Goal: Task Accomplishment & Management: Use online tool/utility

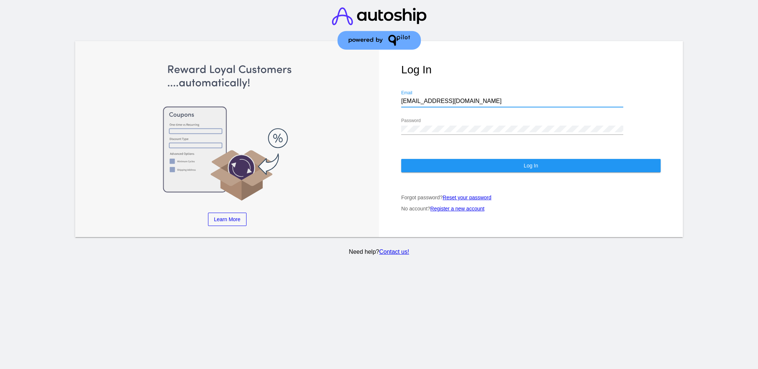
drag, startPoint x: 465, startPoint y: 96, endPoint x: 404, endPoint y: 95, distance: 61.1
click at [393, 97] on div "Log In [EMAIL_ADDRESS][DOMAIN_NAME] Email Password Log In Forgot password? Rese…" at bounding box center [531, 139] width 304 height 196
paste input "[EMAIL_ADDRESS][DOMAIN_NAME]"
type input "[EMAIL_ADDRESS][DOMAIN_NAME]"
click at [379, 118] on div "Log In [EMAIL_ADDRESS][DOMAIN_NAME] Email Password Log In Forgot password? Rese…" at bounding box center [531, 139] width 304 height 196
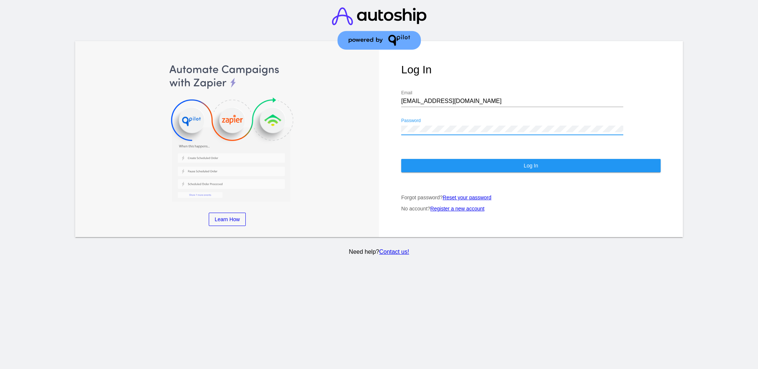
click at [585, 161] on button "Log In" at bounding box center [530, 165] width 259 height 13
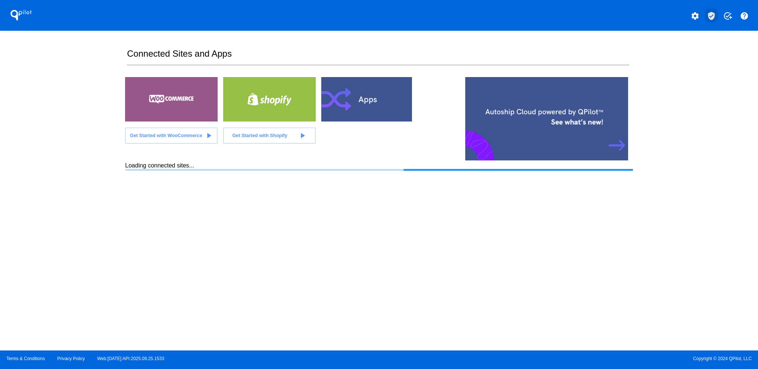
click at [711, 18] on mat-icon "verified_user" at bounding box center [711, 15] width 9 height 9
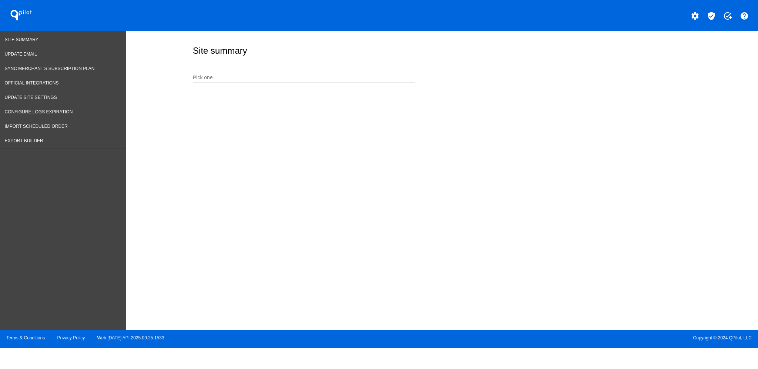
click at [325, 83] on div "Pick one" at bounding box center [304, 78] width 222 height 21
click at [328, 74] on div "Pick one" at bounding box center [304, 75] width 222 height 14
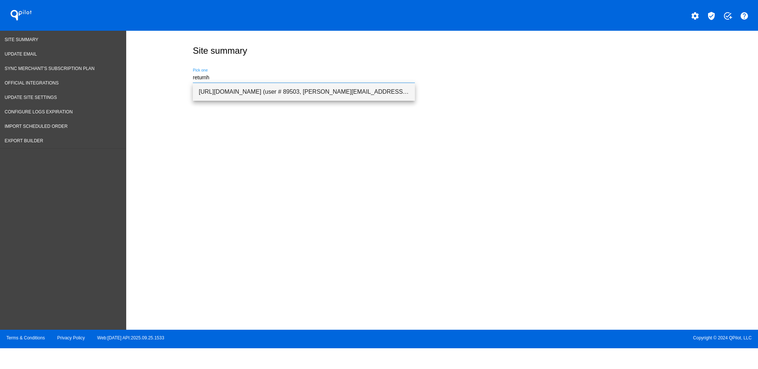
click at [341, 94] on span "[URL][DOMAIN_NAME] (user # 89503, [PERSON_NAME][EMAIL_ADDRESS][PERSON_NAME][DOM…" at bounding box center [304, 92] width 210 height 18
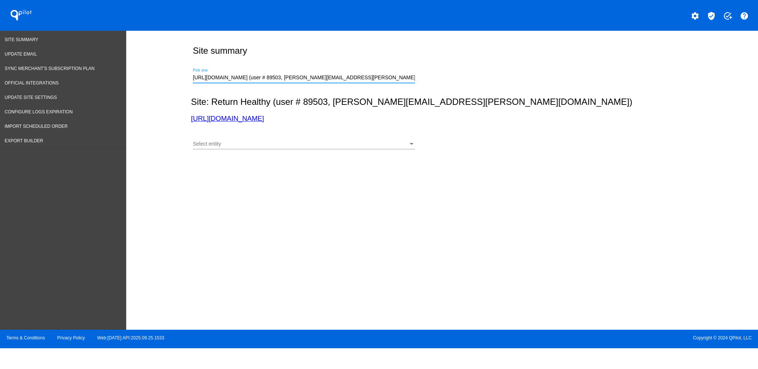
click at [292, 151] on div "Select entity Select entity" at bounding box center [304, 145] width 222 height 21
click at [291, 143] on div "Select entity" at bounding box center [300, 144] width 215 height 6
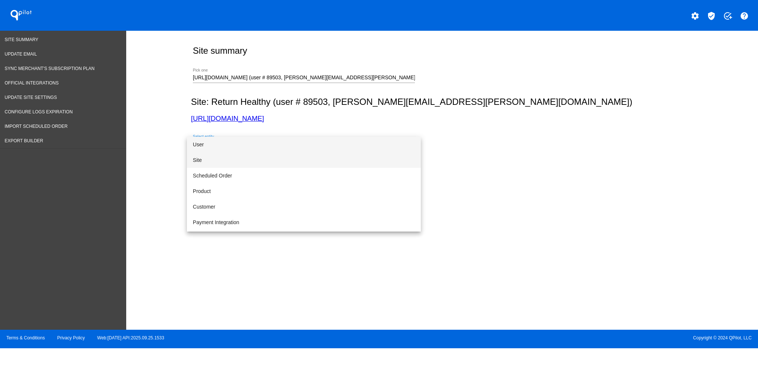
click at [282, 157] on span "Site" at bounding box center [304, 160] width 222 height 16
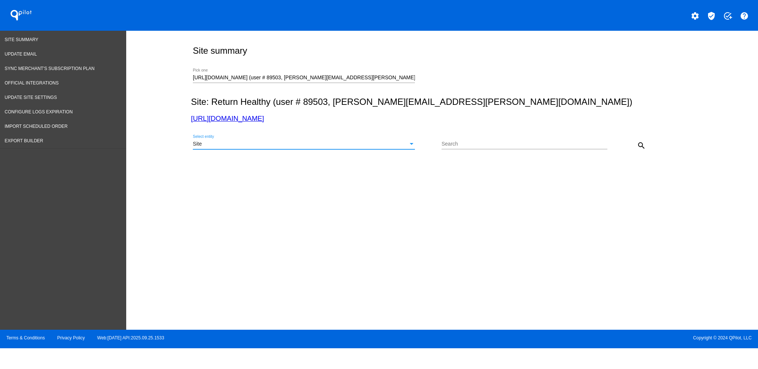
click at [644, 142] on mat-icon "search" at bounding box center [641, 145] width 9 height 9
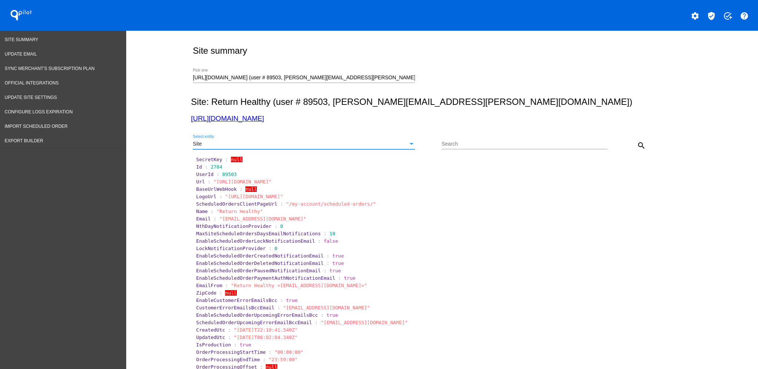
click at [384, 142] on div "Site" at bounding box center [300, 144] width 215 height 6
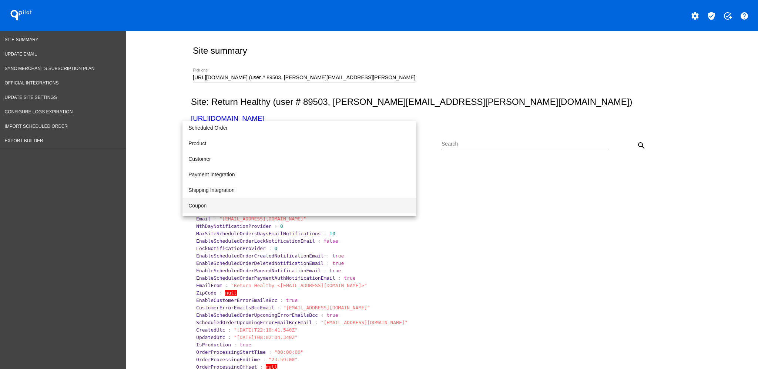
scroll to position [49, 0]
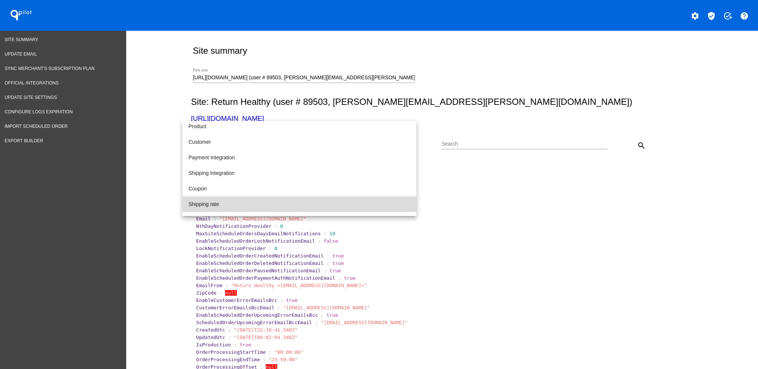
drag, startPoint x: 307, startPoint y: 204, endPoint x: 626, endPoint y: 166, distance: 321.3
click at [307, 204] on span "Shipping rate" at bounding box center [299, 204] width 222 height 16
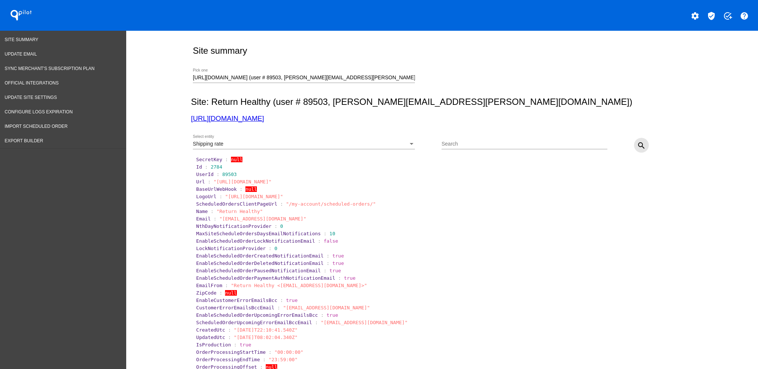
click at [642, 144] on button "search" at bounding box center [641, 145] width 15 height 15
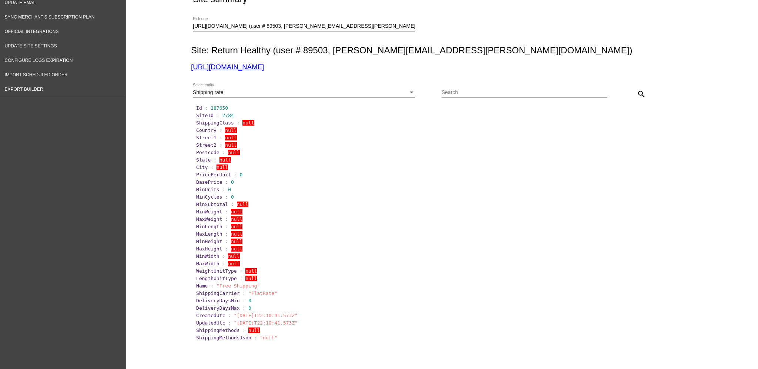
scroll to position [0, 0]
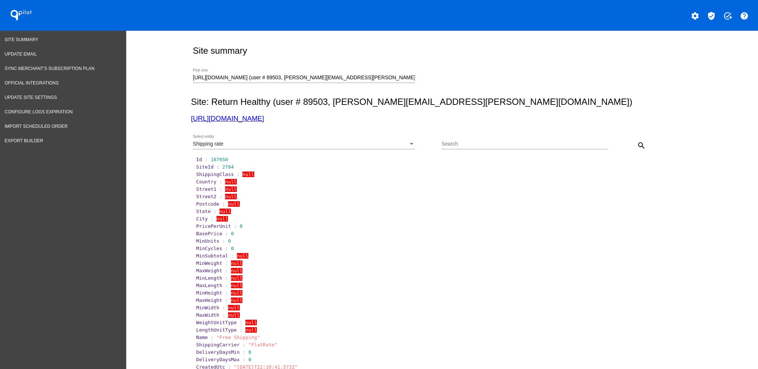
click at [324, 148] on div "Shipping rate Select entity" at bounding box center [304, 142] width 222 height 14
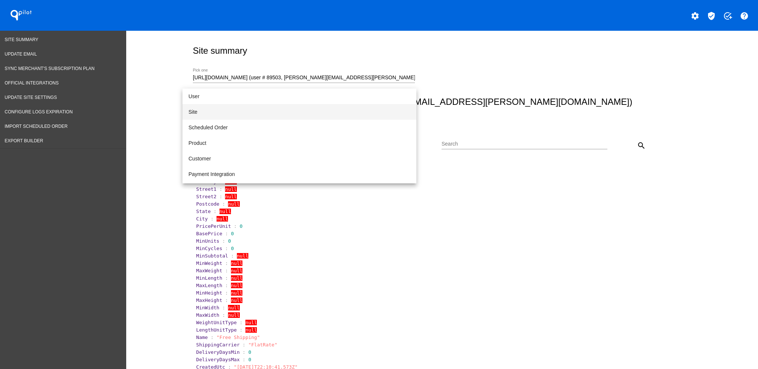
click at [283, 111] on span "Site" at bounding box center [299, 112] width 222 height 16
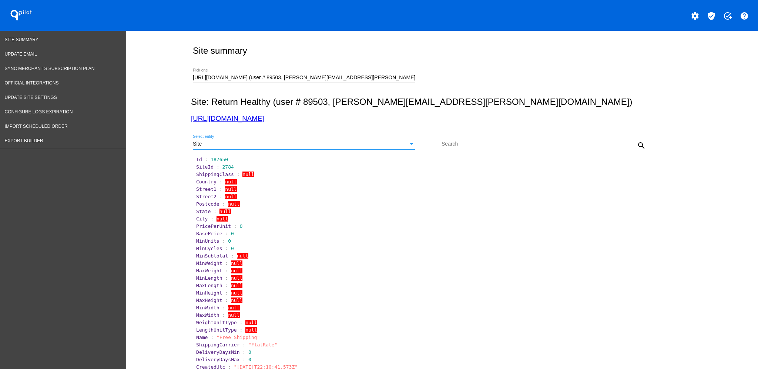
click at [637, 150] on mat-icon "search" at bounding box center [641, 145] width 9 height 9
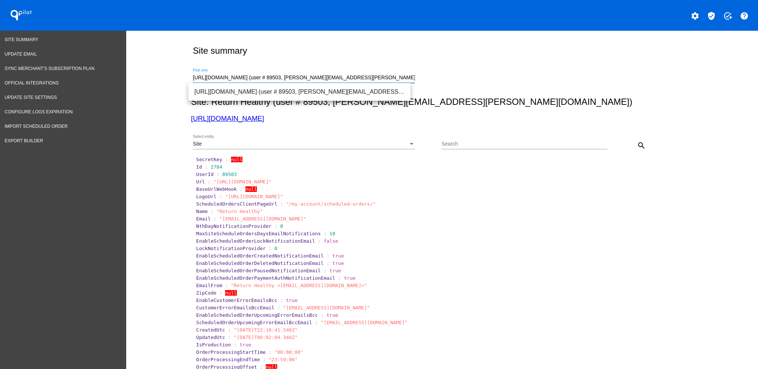
drag, startPoint x: 380, startPoint y: 77, endPoint x: 178, endPoint y: 70, distance: 201.9
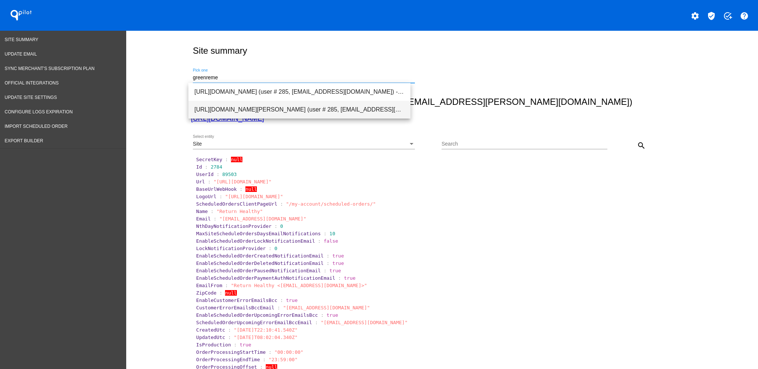
click at [255, 106] on span "[URL][DOMAIN_NAME][PERSON_NAME] (user # 285, [EMAIL_ADDRESS][DOMAIN_NAME]) - Te…" at bounding box center [299, 110] width 210 height 18
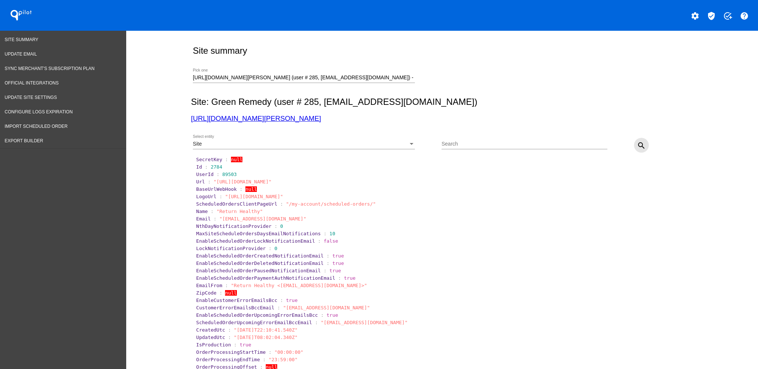
click at [637, 143] on mat-icon "search" at bounding box center [641, 145] width 9 height 9
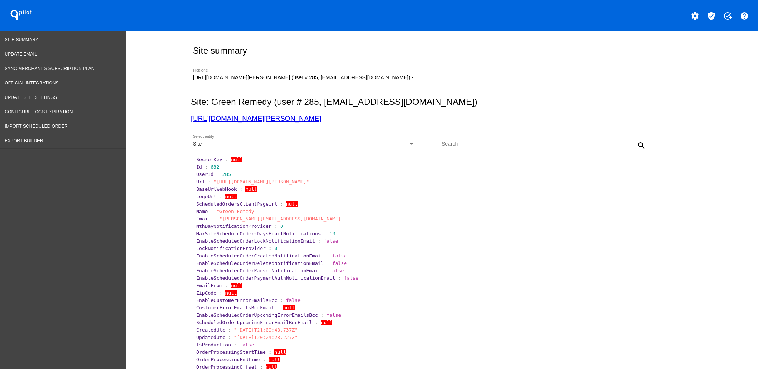
drag, startPoint x: 382, startPoint y: 71, endPoint x: 371, endPoint y: 73, distance: 11.3
click at [370, 72] on div "[URL][DOMAIN_NAME][PERSON_NAME] (user # 285, [EMAIL_ADDRESS][DOMAIN_NAME]) - Te…" at bounding box center [304, 75] width 222 height 14
drag, startPoint x: 392, startPoint y: 77, endPoint x: 179, endPoint y: 68, distance: 213.4
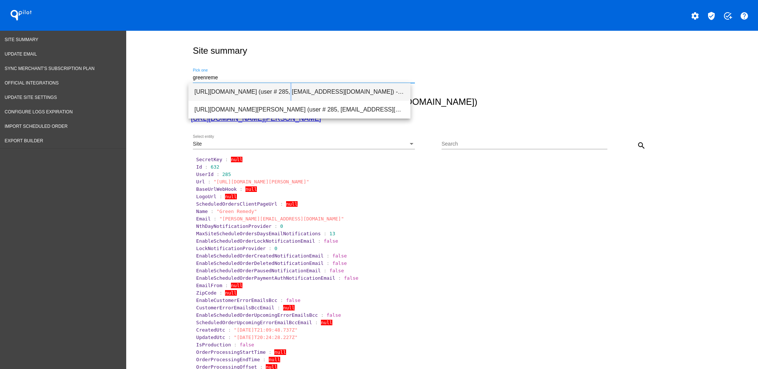
click at [239, 88] on span "[URL][DOMAIN_NAME] (user # 285, [EMAIL_ADDRESS][DOMAIN_NAME]) - Production" at bounding box center [299, 92] width 210 height 18
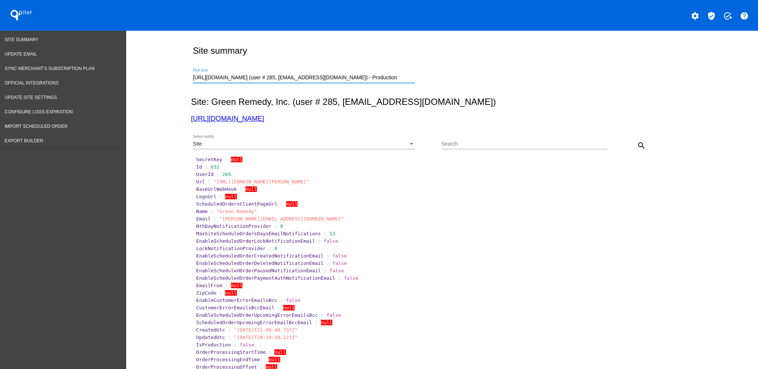
click at [374, 146] on div "Site" at bounding box center [300, 144] width 215 height 6
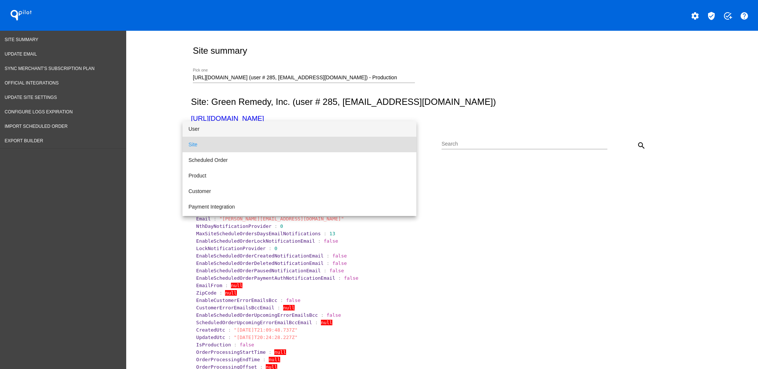
click at [320, 126] on span "User" at bounding box center [299, 129] width 222 height 16
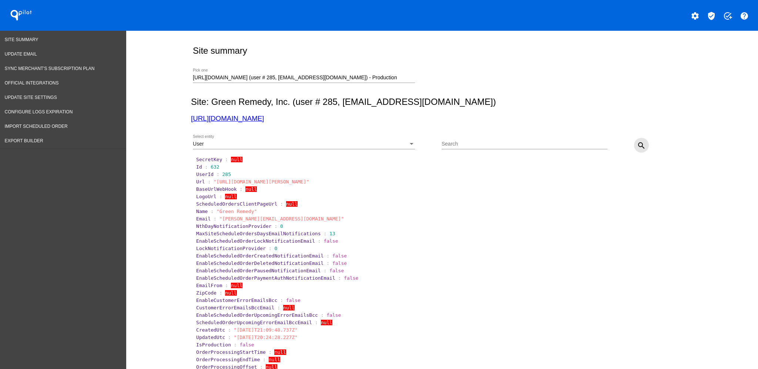
click at [637, 138] on button "search" at bounding box center [641, 145] width 15 height 15
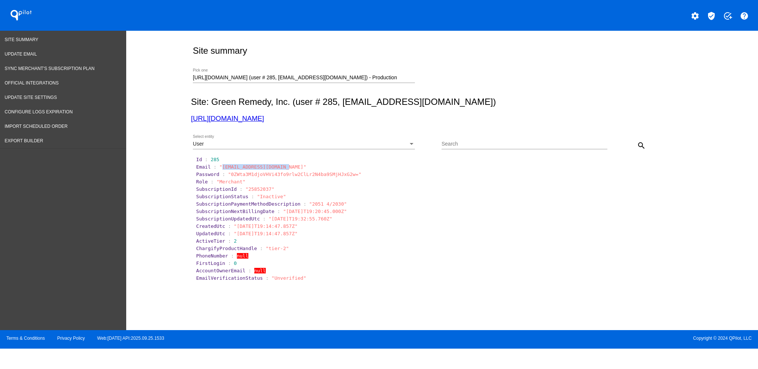
drag, startPoint x: 281, startPoint y: 168, endPoint x: 221, endPoint y: 166, distance: 60.0
click at [221, 166] on span ""[EMAIL_ADDRESS][DOMAIN_NAME]"" at bounding box center [263, 167] width 87 height 6
copy span "[EMAIL_ADDRESS][DOMAIN_NAME]"
drag, startPoint x: 396, startPoint y: 77, endPoint x: 158, endPoint y: 66, distance: 237.9
click at [167, 68] on div "Site summary [URL][DOMAIN_NAME] (user # 285, [EMAIL_ADDRESS][DOMAIN_NAME]) - Pr…" at bounding box center [442, 178] width 632 height 295
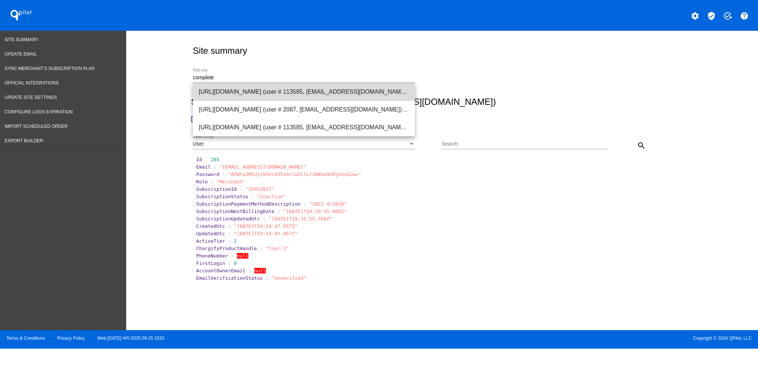
click at [231, 93] on span "[URL][DOMAIN_NAME] (user # 113585, [EMAIL_ADDRESS][DOMAIN_NAME]) - Production" at bounding box center [304, 92] width 210 height 18
type input "[URL][DOMAIN_NAME] (user # 113585, [EMAIL_ADDRESS][DOMAIN_NAME]) - Production"
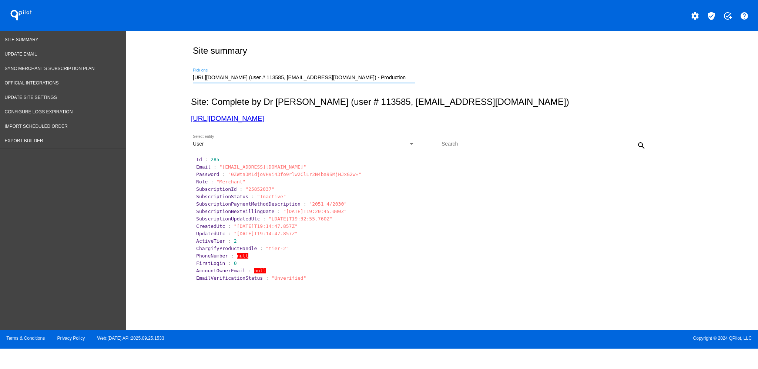
click at [410, 145] on div "Select entity" at bounding box center [411, 144] width 7 height 6
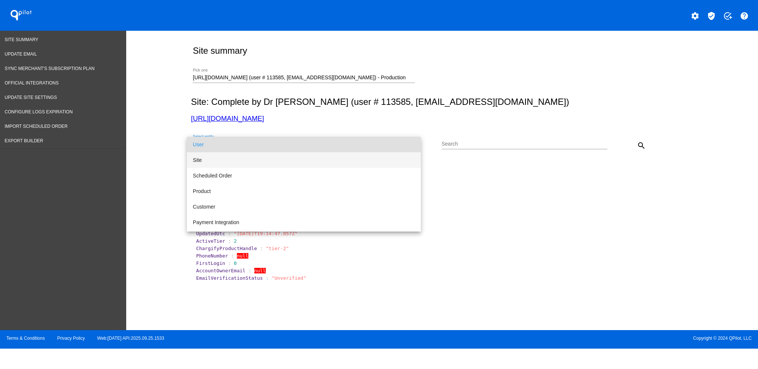
click at [324, 162] on span "Site" at bounding box center [304, 160] width 222 height 16
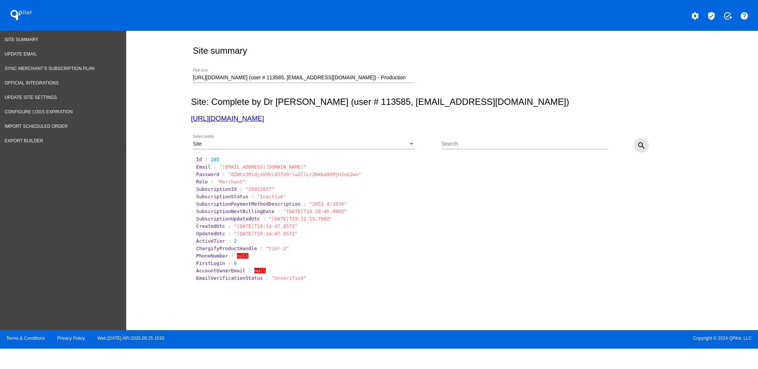
click at [644, 143] on mat-icon "search" at bounding box center [641, 145] width 9 height 9
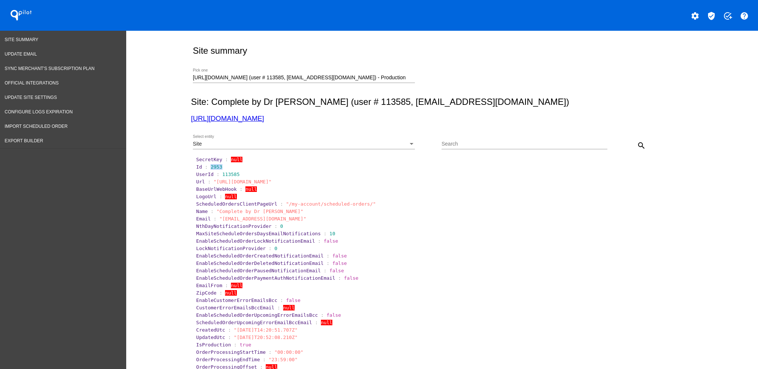
drag, startPoint x: 206, startPoint y: 167, endPoint x: 214, endPoint y: 168, distance: 8.2
click at [214, 168] on span "2953" at bounding box center [216, 167] width 11 height 6
copy span "2953"
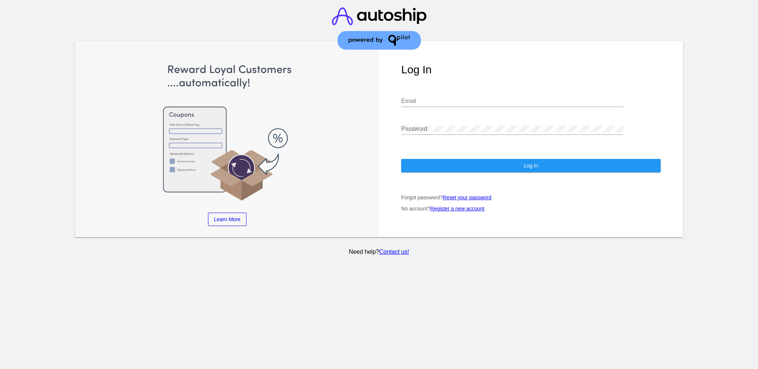
type input "[EMAIL_ADDRESS][DOMAIN_NAME]"
click at [484, 160] on button "Log In" at bounding box center [530, 165] width 259 height 13
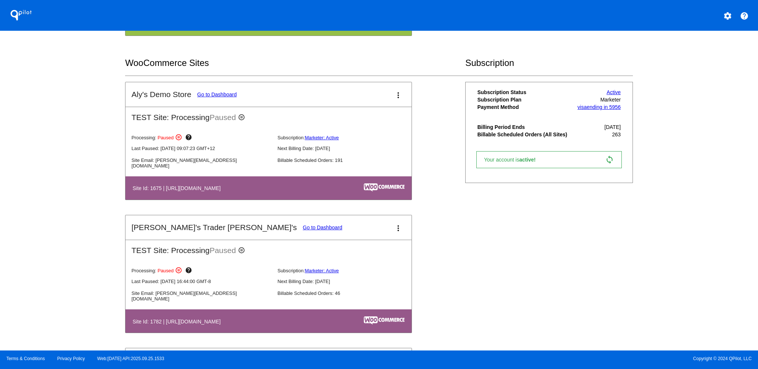
scroll to position [296, 0]
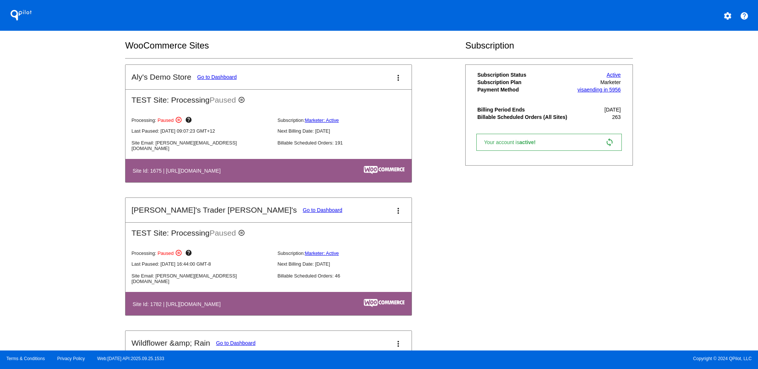
click at [303, 209] on link "Go to Dashboard" at bounding box center [323, 210] width 40 height 6
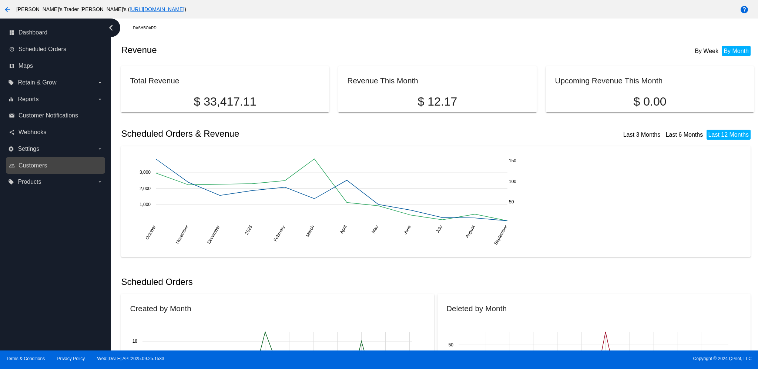
click at [61, 163] on link "people_outline Customers" at bounding box center [56, 166] width 94 height 12
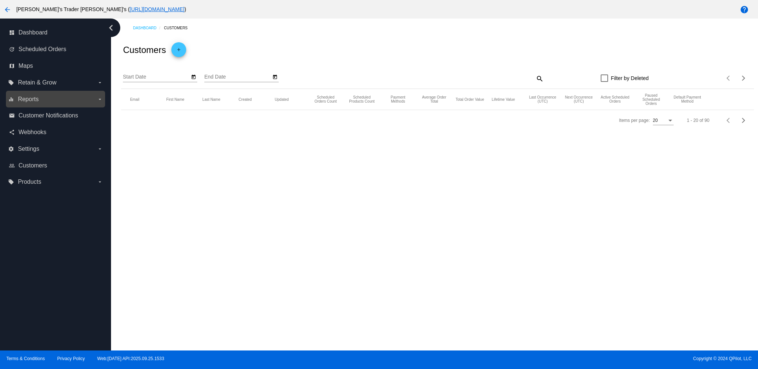
click at [58, 97] on label "equalizer Reports arrow_drop_down" at bounding box center [55, 99] width 94 height 12
click at [0, 0] on input "equalizer Reports arrow_drop_down" at bounding box center [0, 0] width 0 height 0
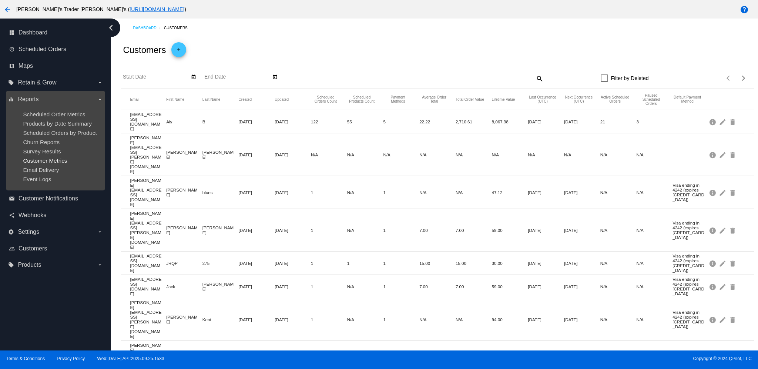
click at [46, 163] on span "Customer Metrics" at bounding box center [45, 160] width 44 height 6
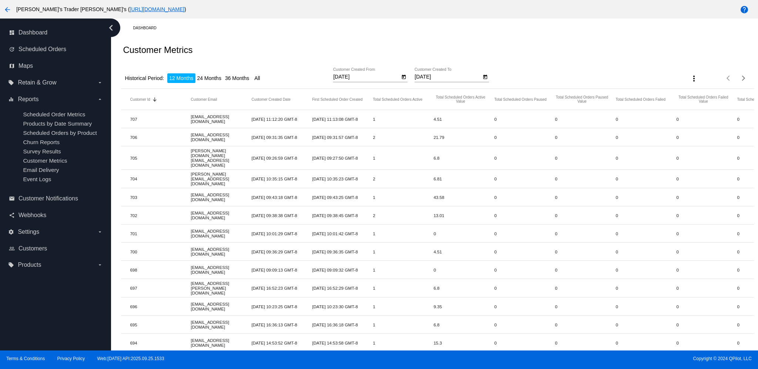
click at [690, 74] on mat-icon "more_vert" at bounding box center [694, 78] width 9 height 9
click at [694, 102] on button "file_download Export" at bounding box center [701, 97] width 43 height 18
click at [63, 47] on span "Scheduled Orders" at bounding box center [43, 49] width 48 height 7
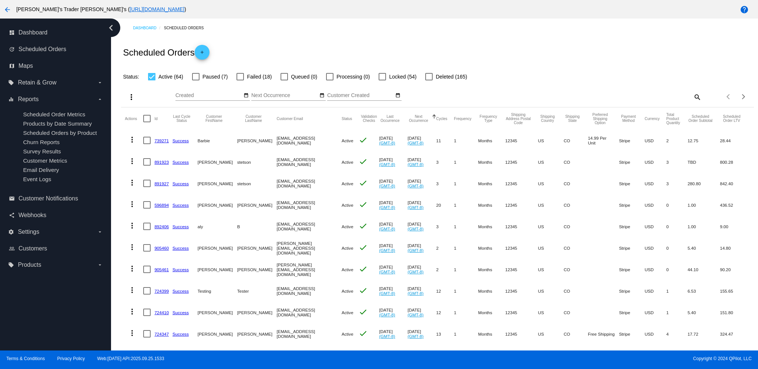
click at [133, 96] on mat-icon "more_vert" at bounding box center [131, 97] width 9 height 9
click at [159, 114] on span "Export" at bounding box center [152, 115] width 15 height 6
